Goal: Task Accomplishment & Management: Manage account settings

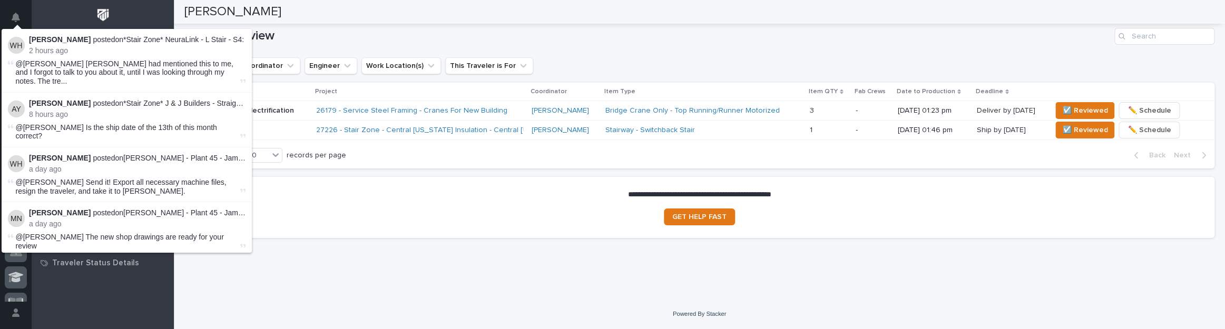
scroll to position [658, 0]
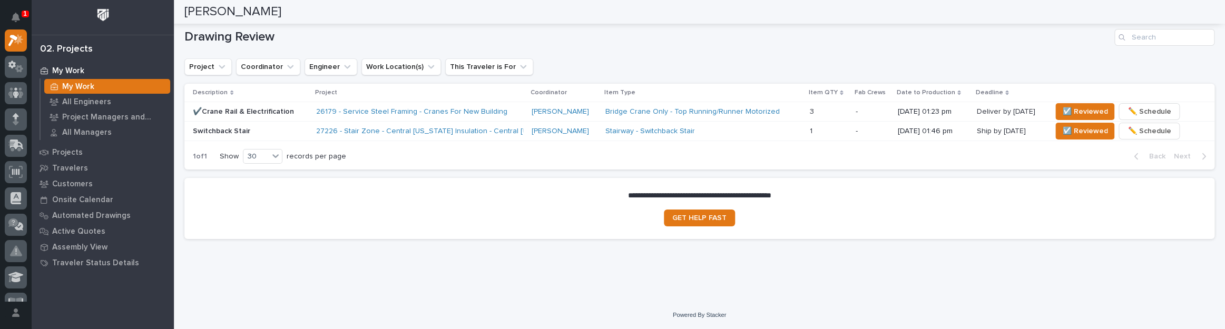
click at [708, 133] on div "Stairway - Switchback Stair" at bounding box center [697, 131] width 184 height 9
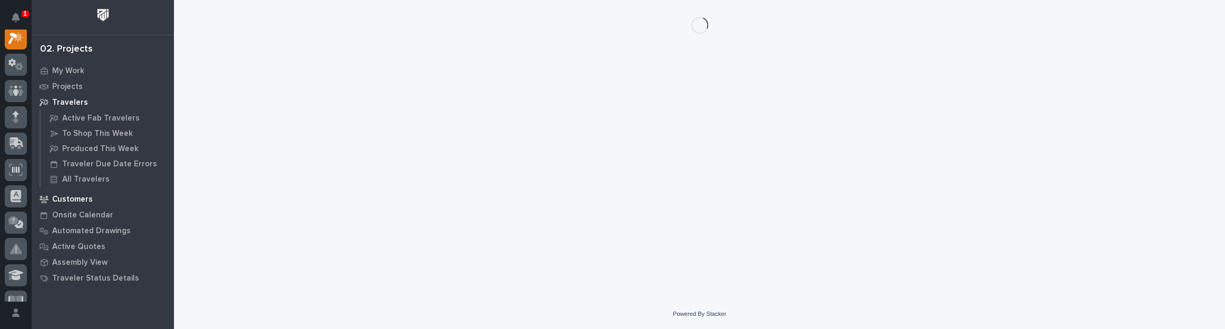
scroll to position [26, 0]
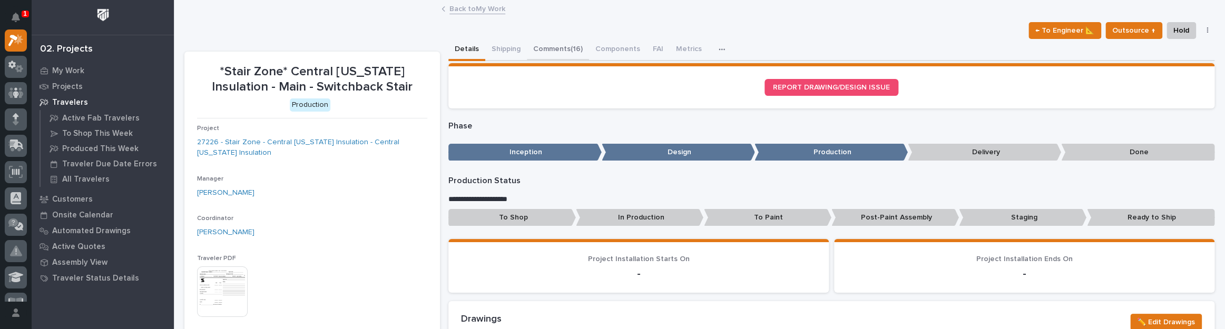
click at [552, 40] on button "Comments (16)" at bounding box center [558, 50] width 62 height 22
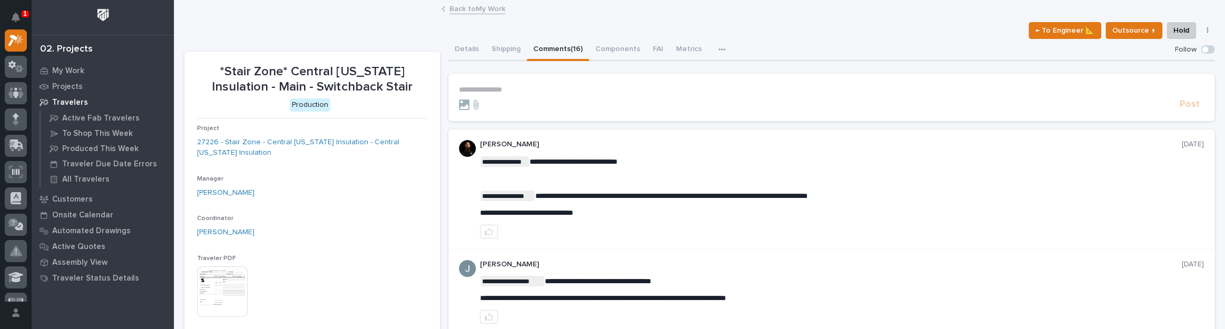
click at [496, 85] on p "**********" at bounding box center [831, 89] width 745 height 9
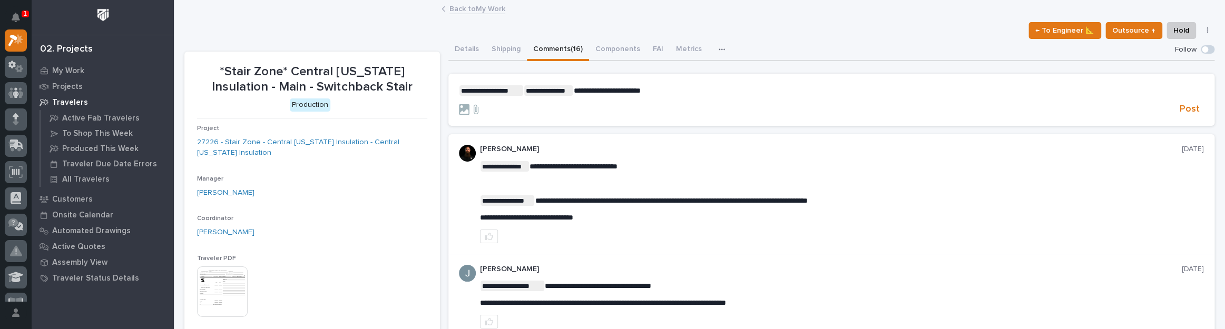
click at [658, 92] on p "**********" at bounding box center [831, 90] width 745 height 11
click at [872, 90] on p "**********" at bounding box center [831, 90] width 745 height 11
click at [621, 91] on span "**********" at bounding box center [708, 90] width 270 height 7
click at [915, 91] on p "**********" at bounding box center [831, 90] width 745 height 11
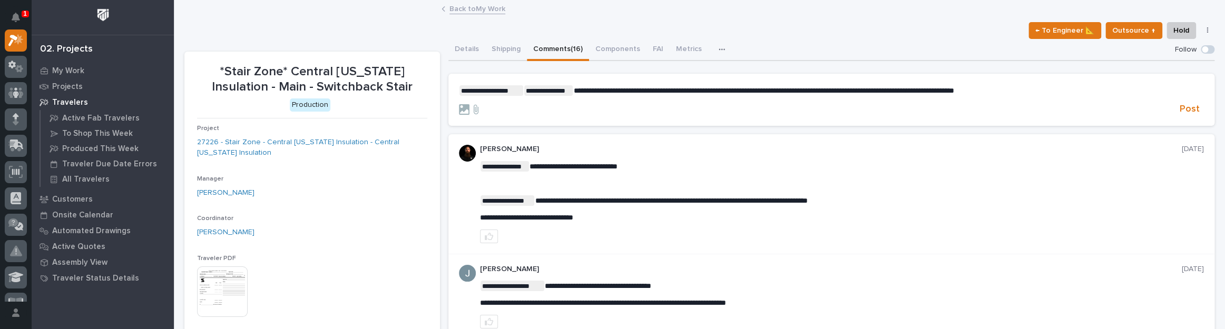
click at [954, 90] on span "**********" at bounding box center [763, 90] width 380 height 7
click at [951, 91] on span "**********" at bounding box center [762, 90] width 378 height 7
click at [1183, 108] on span "Post" at bounding box center [1190, 109] width 20 height 12
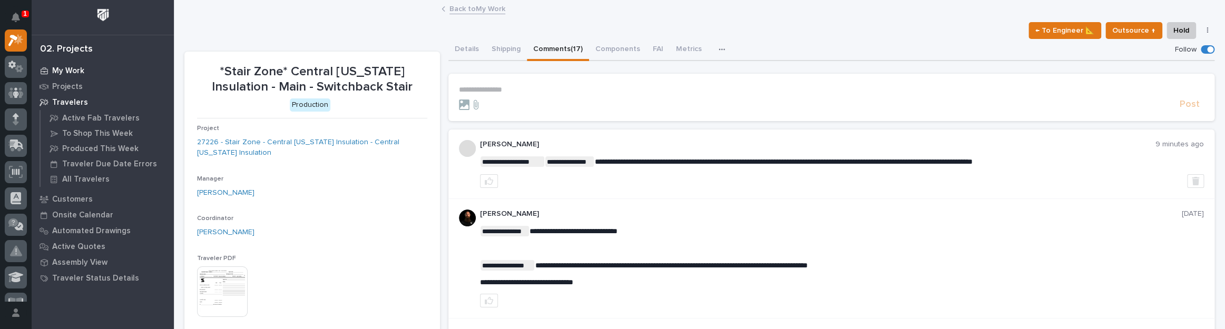
click at [79, 67] on p "My Work" at bounding box center [68, 70] width 32 height 9
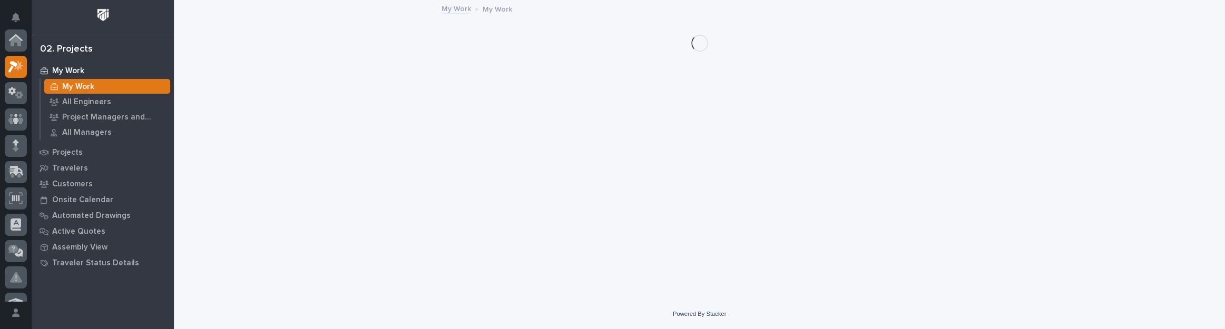
scroll to position [26, 0]
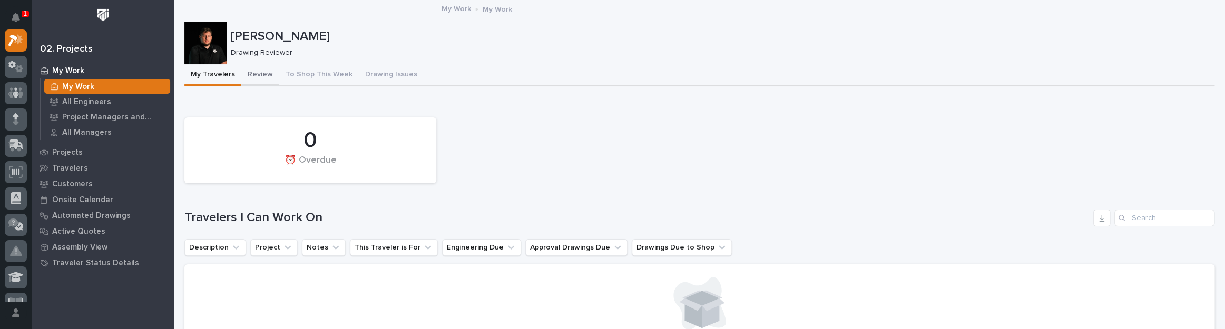
click at [266, 70] on button "Review" at bounding box center [260, 75] width 38 height 22
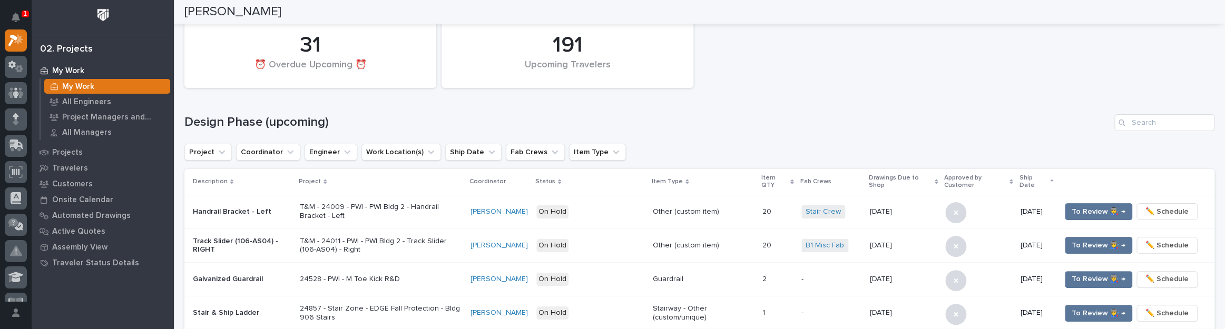
scroll to position [47, 0]
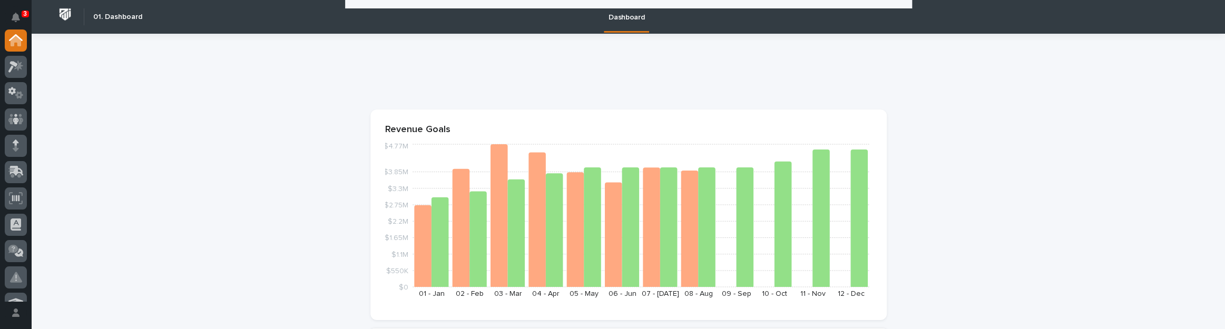
scroll to position [479, 0]
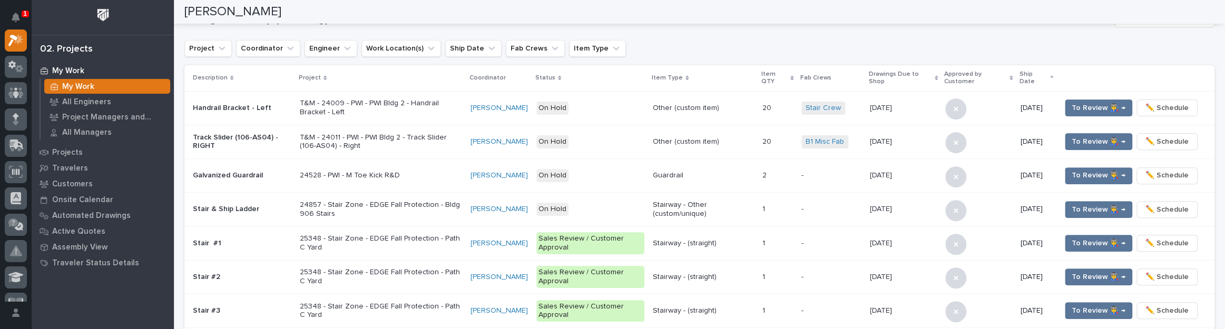
scroll to position [70, 0]
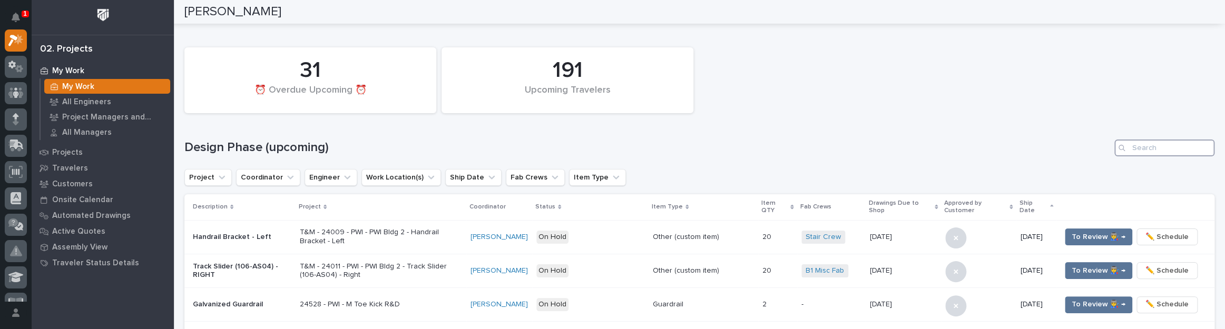
click at [1139, 146] on input "Search" at bounding box center [1164, 148] width 100 height 17
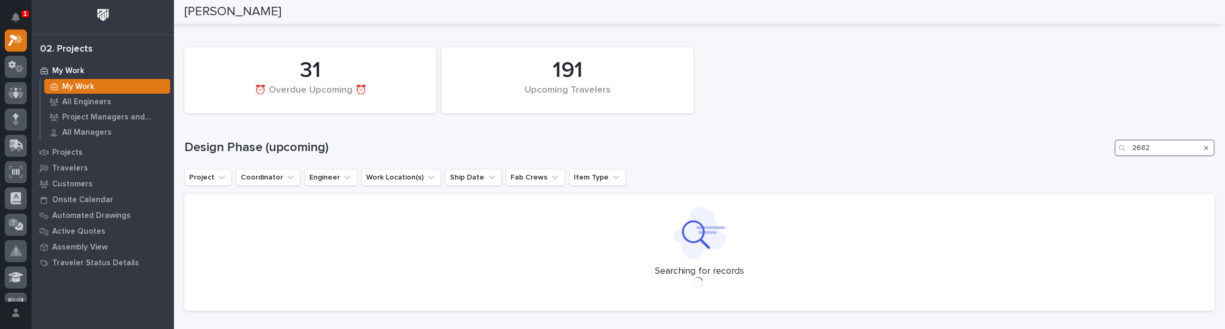
type input "26829"
drag, startPoint x: 1169, startPoint y: 144, endPoint x: 1078, endPoint y: 141, distance: 91.7
click at [1078, 141] on div "Design Phase (upcoming) 26829" at bounding box center [699, 148] width 1030 height 17
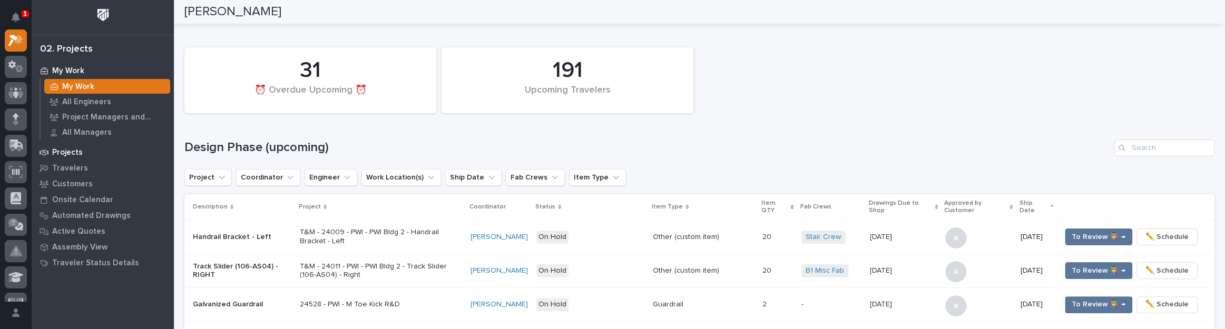
click at [84, 150] on div "Projects" at bounding box center [102, 152] width 137 height 15
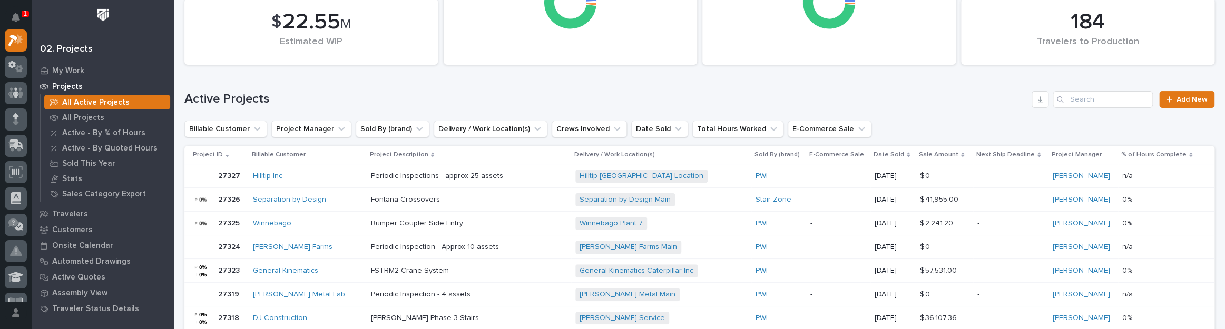
scroll to position [95, 0]
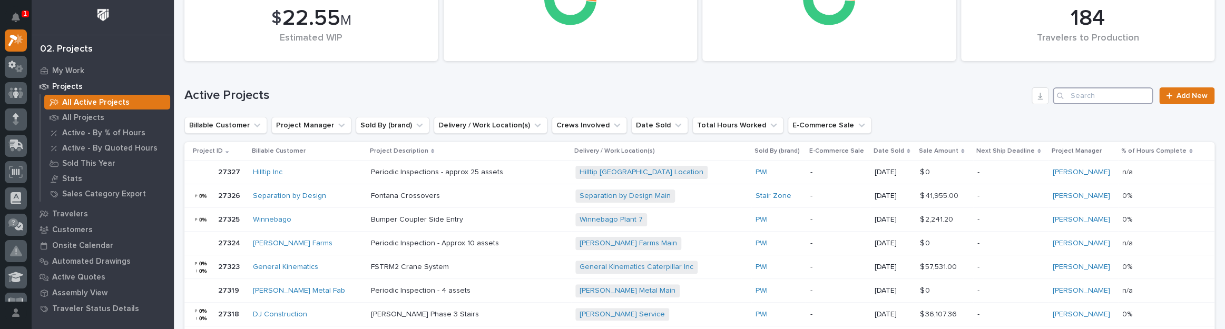
click at [1097, 99] on input "Search" at bounding box center [1103, 95] width 100 height 17
paste input "26829"
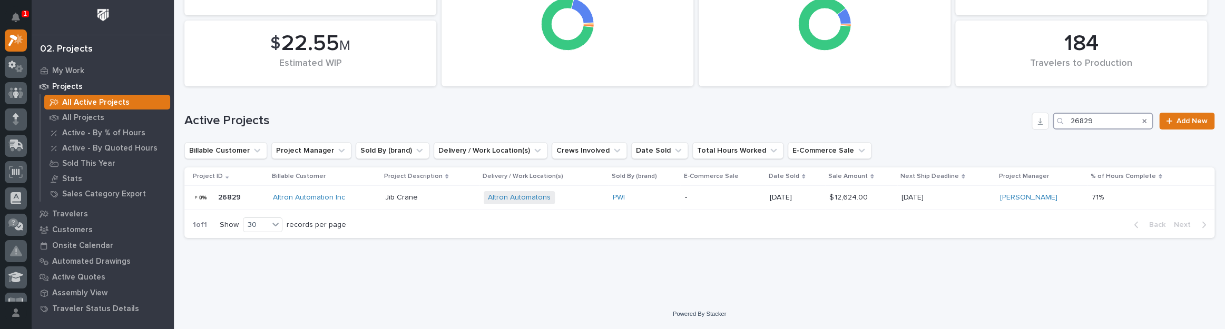
scroll to position [70, 0]
type input "26829"
click at [579, 198] on div "Altron Automatons + 0" at bounding box center [544, 198] width 121 height 13
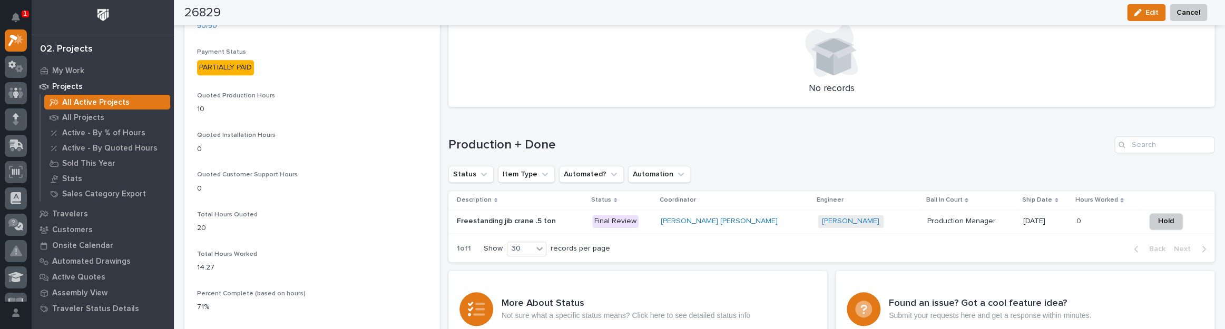
scroll to position [718, 0]
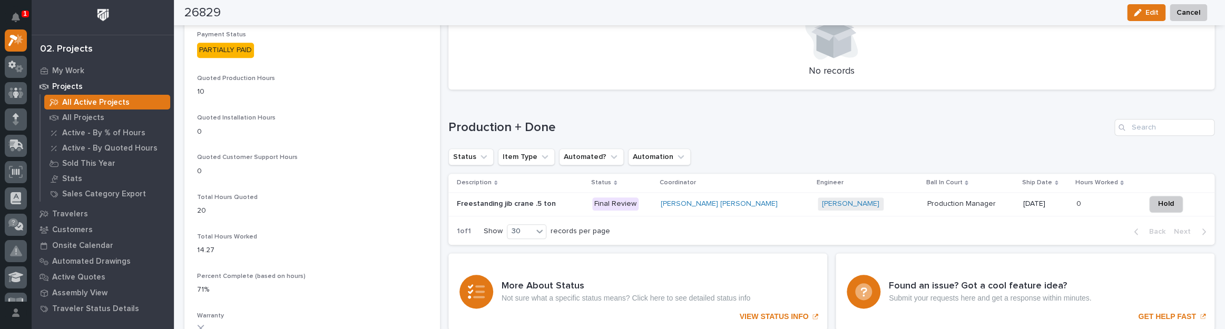
click at [652, 202] on p "Final Review" at bounding box center [622, 204] width 60 height 13
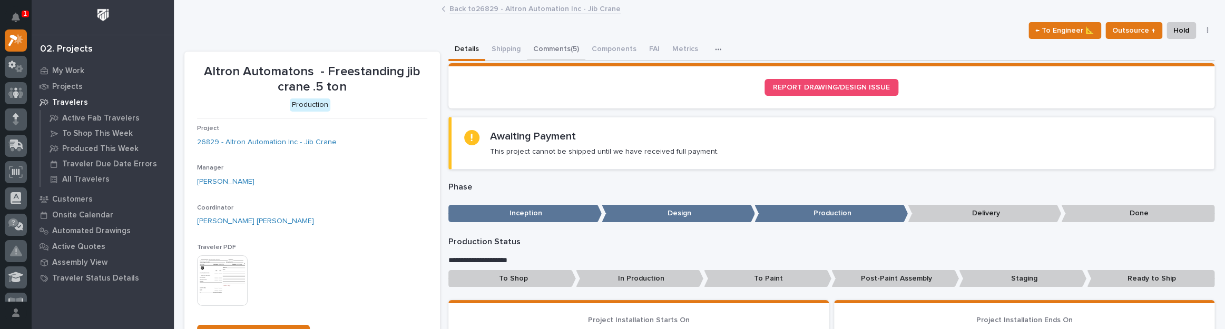
click at [549, 45] on button "Comments (5)" at bounding box center [556, 50] width 58 height 22
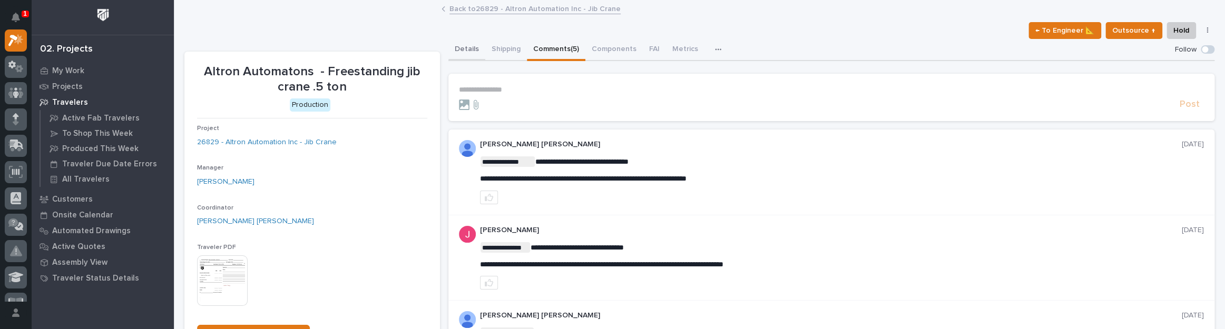
click at [481, 55] on button "Details" at bounding box center [466, 50] width 37 height 22
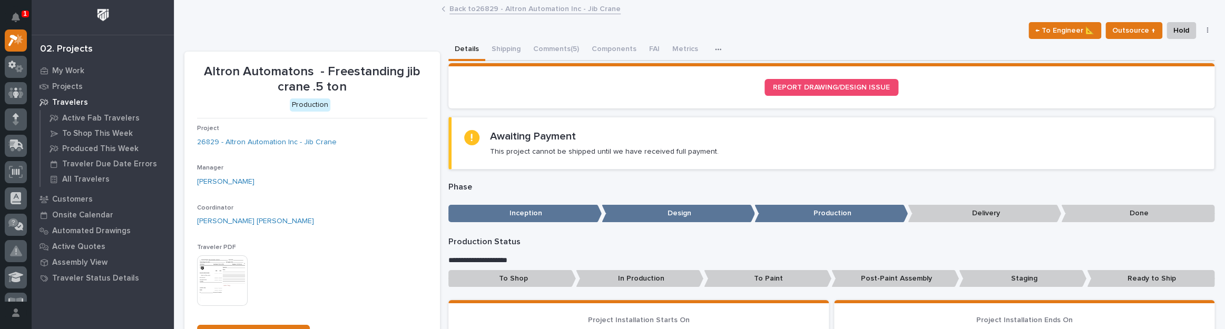
click at [1200, 31] on button "button" at bounding box center [1207, 30] width 15 height 7
click at [982, 36] on div "← To Engineer 📐 Outsource ↑ Hold Cancel Change Traveler Type Regenerate PDF Gen…" at bounding box center [699, 30] width 1030 height 17
click at [1060, 26] on span "← To Engineer 📐" at bounding box center [1064, 30] width 59 height 13
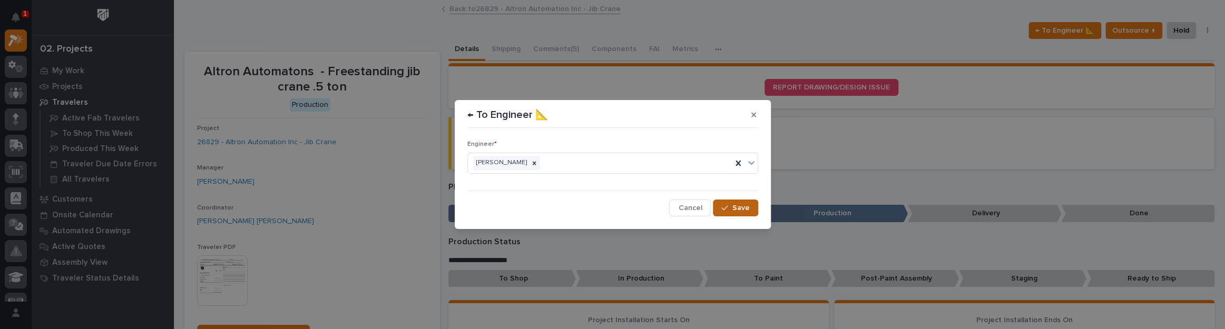
click at [744, 211] on span "Save" at bounding box center [740, 207] width 17 height 9
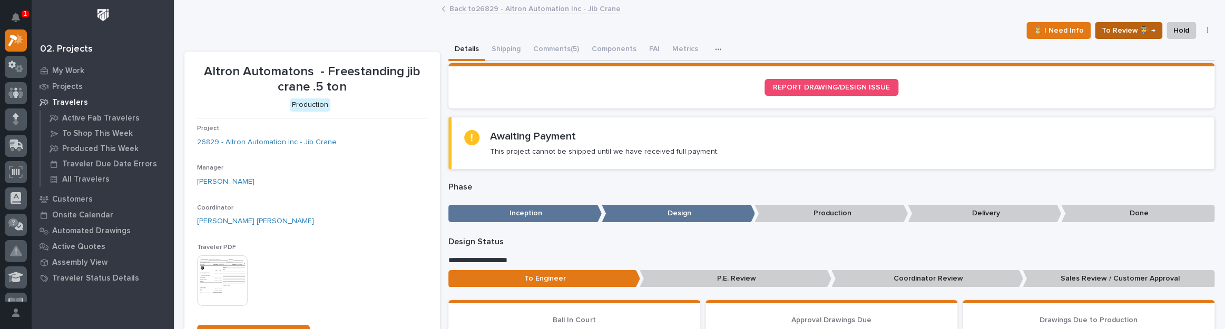
click at [1110, 33] on span "To Review 👨‍🏭 →" at bounding box center [1129, 30] width 54 height 13
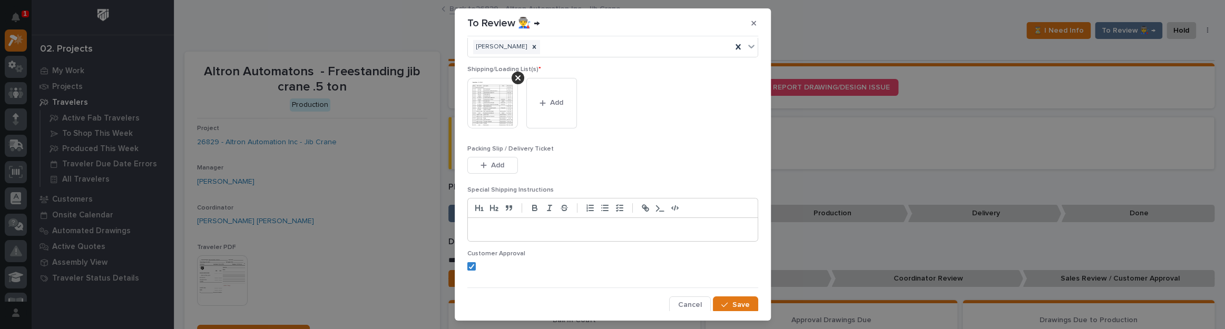
scroll to position [64, 0]
click at [728, 308] on button "Save" at bounding box center [735, 303] width 45 height 17
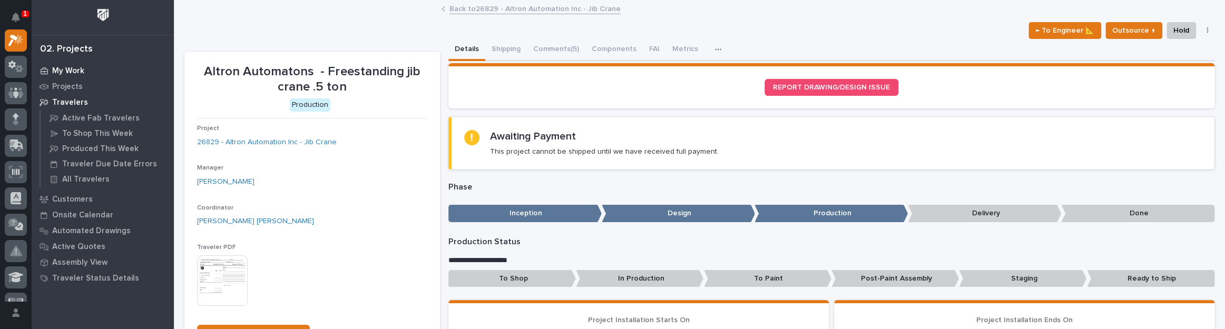
click at [77, 65] on div "My Work" at bounding box center [102, 70] width 137 height 15
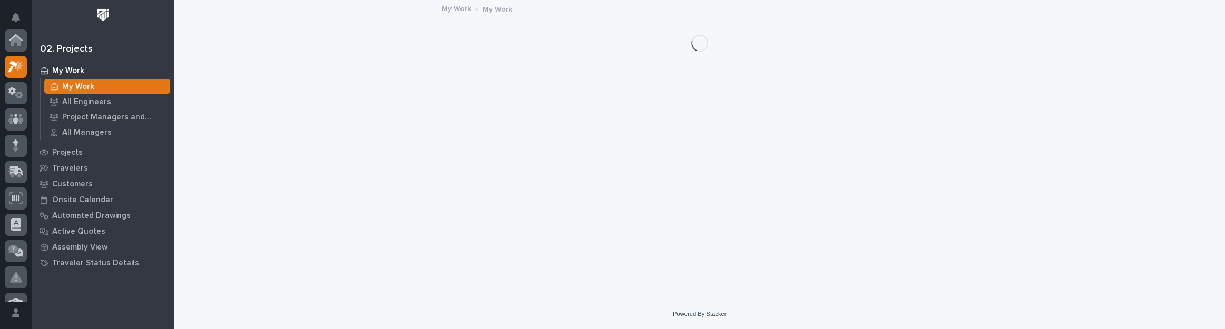
scroll to position [26, 0]
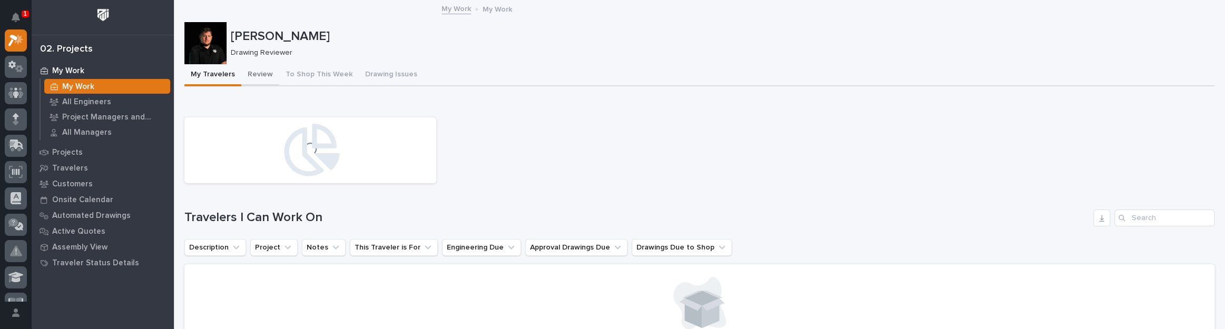
click at [259, 81] on button "Review" at bounding box center [260, 75] width 38 height 22
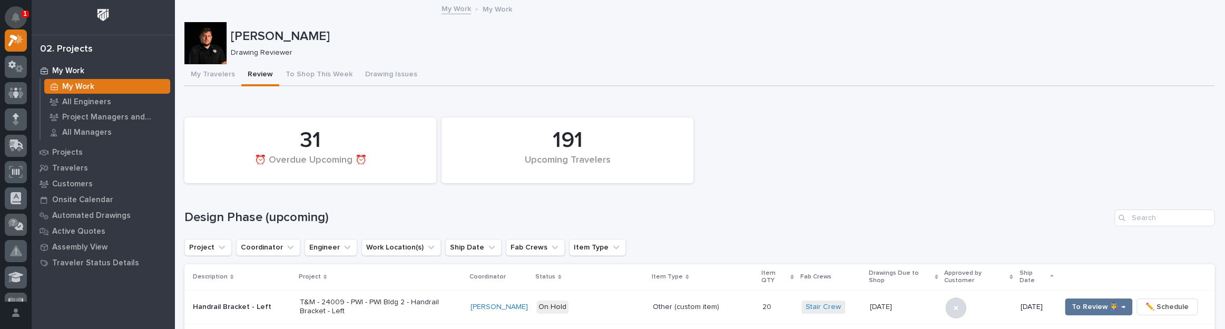
click at [15, 18] on icon "Notifications" at bounding box center [16, 17] width 8 height 9
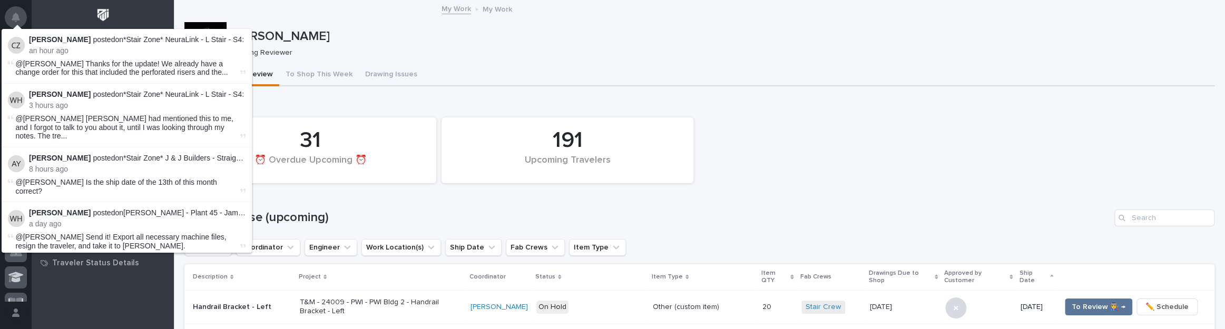
click at [18, 11] on button "Notifications" at bounding box center [16, 17] width 22 height 22
